Goal: Task Accomplishment & Management: Manage account settings

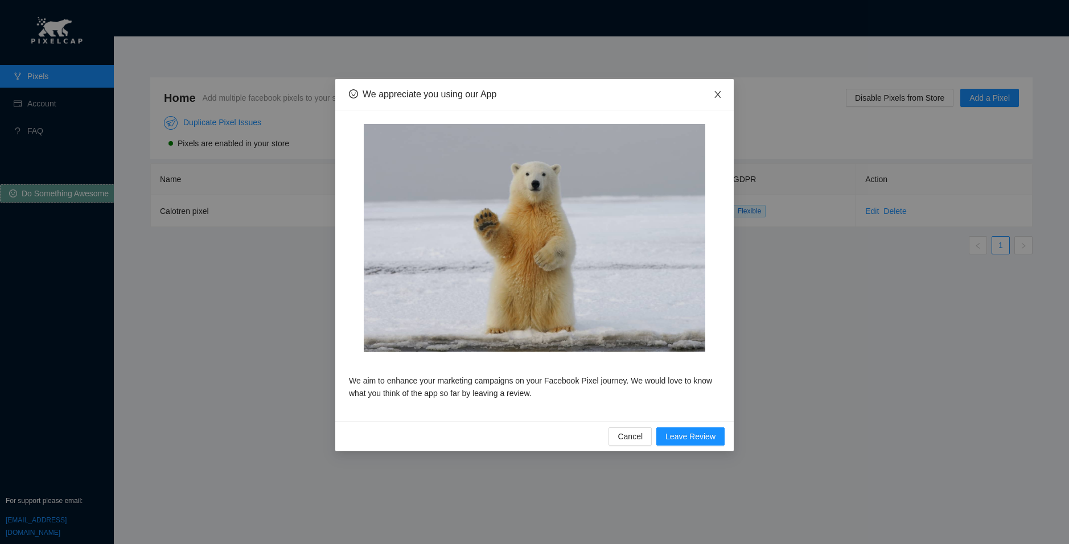
click at [716, 94] on icon "close" at bounding box center [717, 94] width 9 height 9
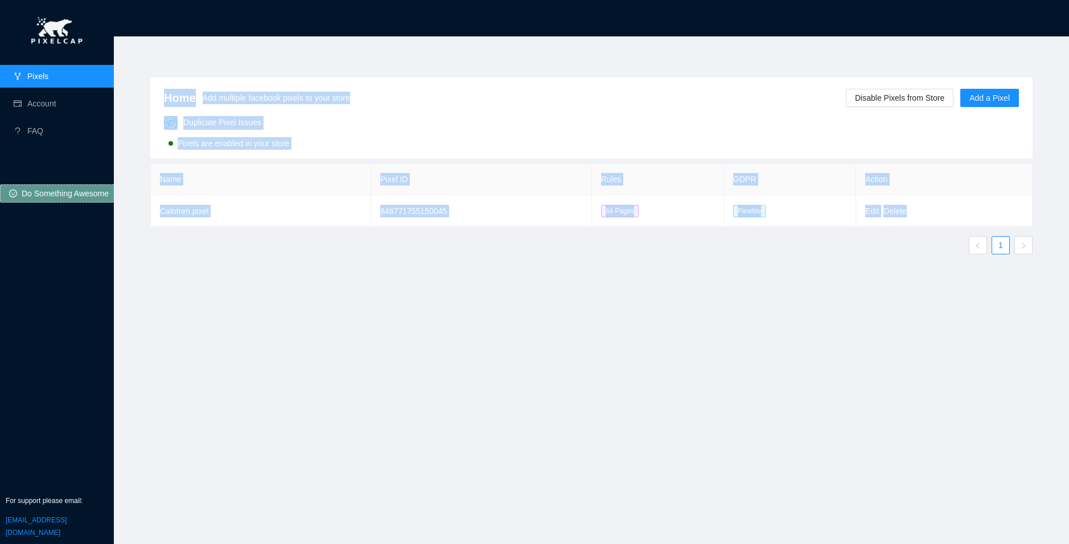
drag, startPoint x: 949, startPoint y: 215, endPoint x: 137, endPoint y: 205, distance: 811.8
click at [137, 205] on div "Home Add multiple facebook pixels to your store Disable Pixels from Store Add a…" at bounding box center [592, 283] width 910 height 439
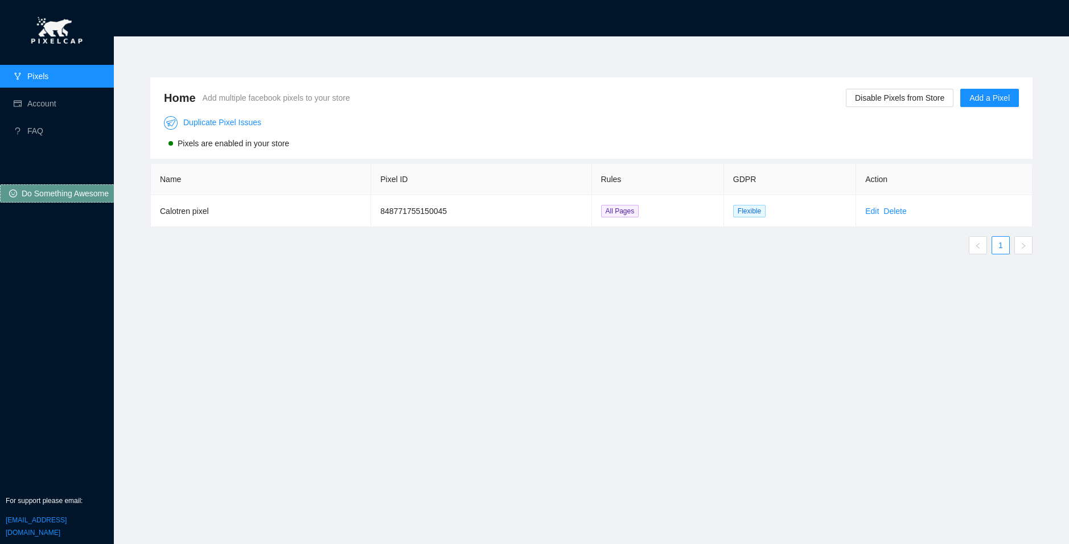
click at [281, 386] on div "Home Add multiple facebook pixels to your store Disable Pixels from Store Add a…" at bounding box center [592, 283] width 910 height 439
click at [873, 214] on link "Edit" at bounding box center [872, 211] width 14 height 9
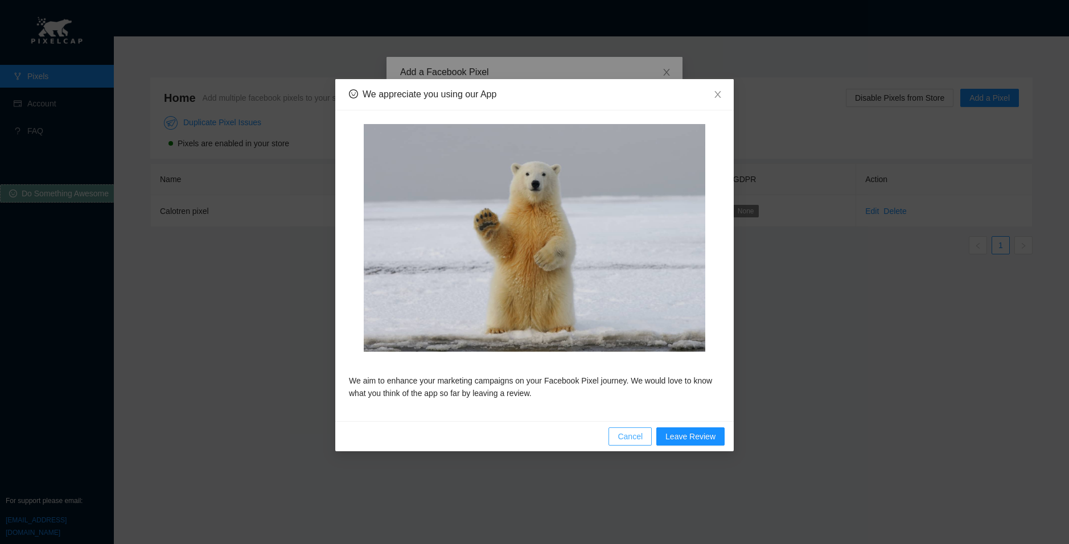
click at [650, 437] on button "Cancel" at bounding box center [630, 437] width 43 height 18
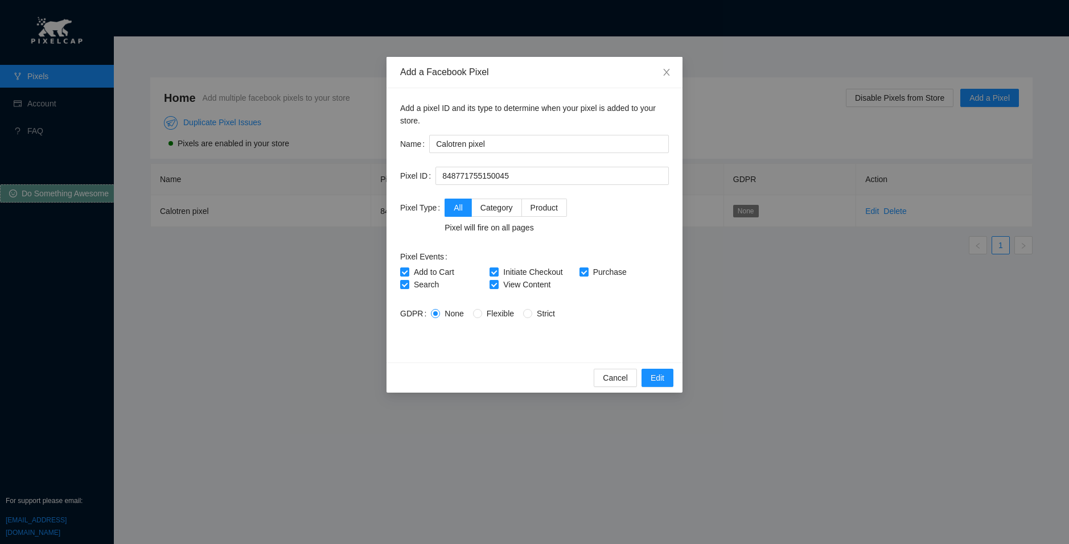
click at [488, 314] on span "Flexible" at bounding box center [500, 313] width 36 height 9
click at [481, 314] on input "Flexible" at bounding box center [477, 313] width 8 height 8
radio input "true"
radio input "false"
click at [660, 376] on span "Edit" at bounding box center [658, 378] width 14 height 13
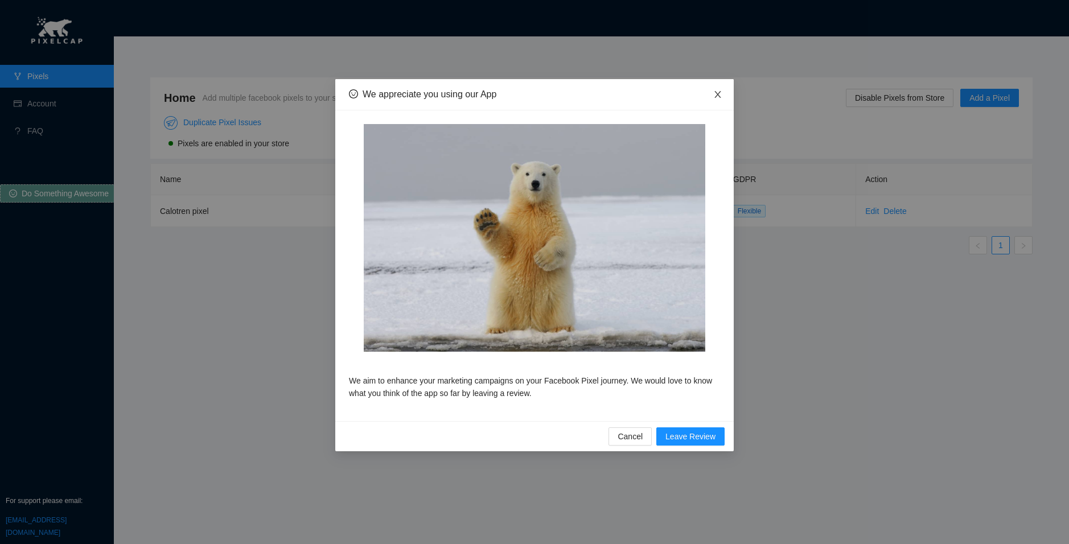
click at [713, 91] on icon "close" at bounding box center [717, 94] width 9 height 9
